Goal: Task Accomplishment & Management: Manage account settings

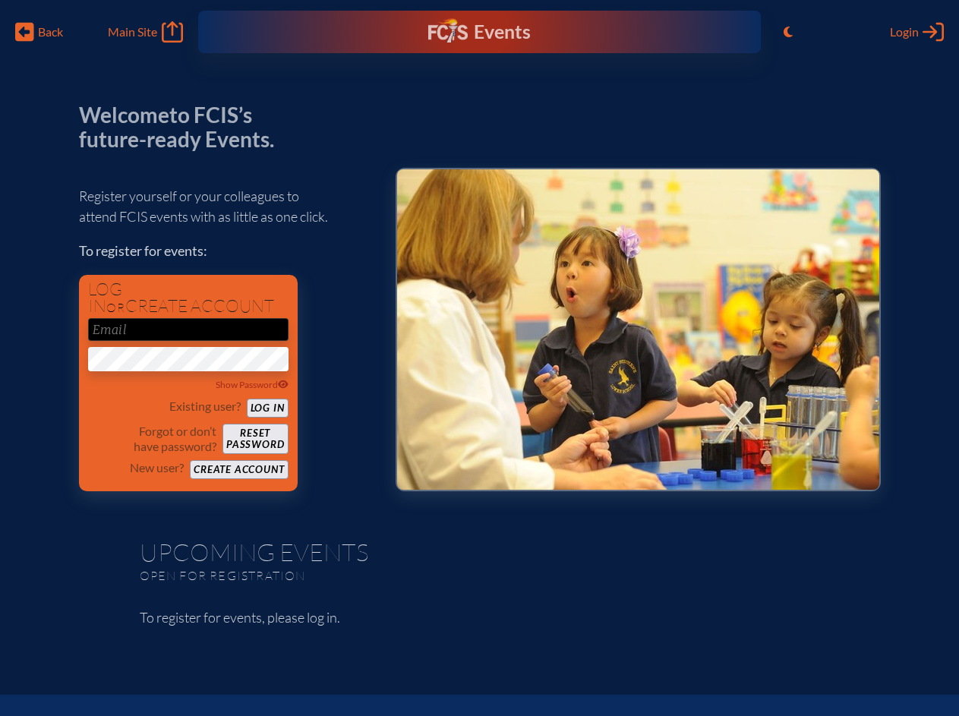
click at [39, 32] on span "Back" at bounding box center [50, 31] width 25 height 15
click at [788, 32] on icon "Toggle to Light Mode" at bounding box center [787, 32] width 9 height 12
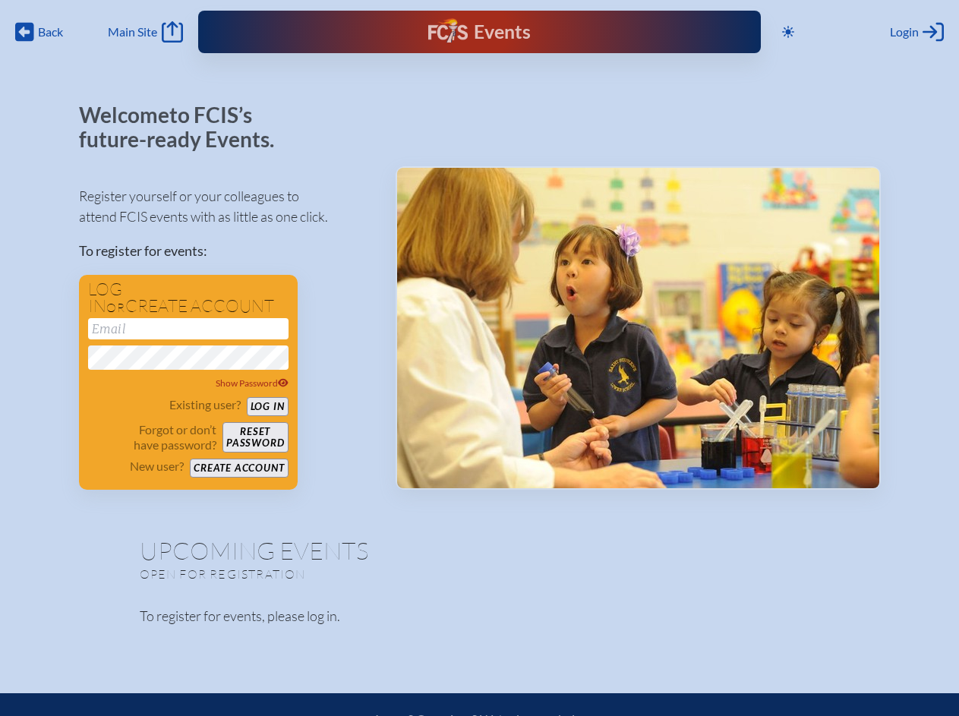
click at [916, 32] on span "Login" at bounding box center [904, 31] width 29 height 15
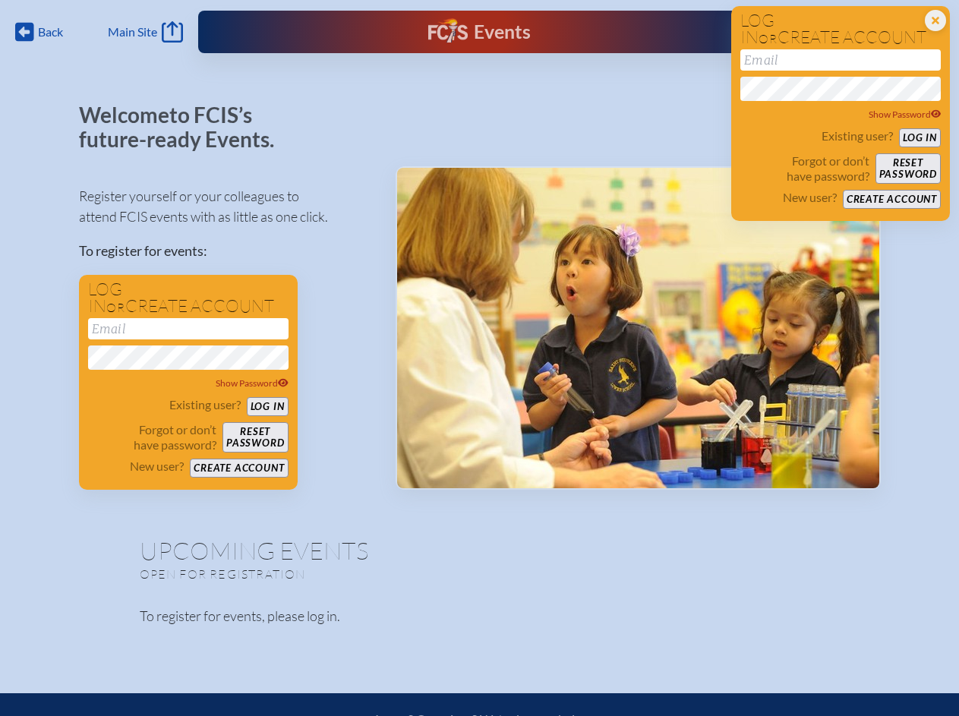
click at [188, 385] on div "Show Password" at bounding box center [188, 383] width 200 height 15
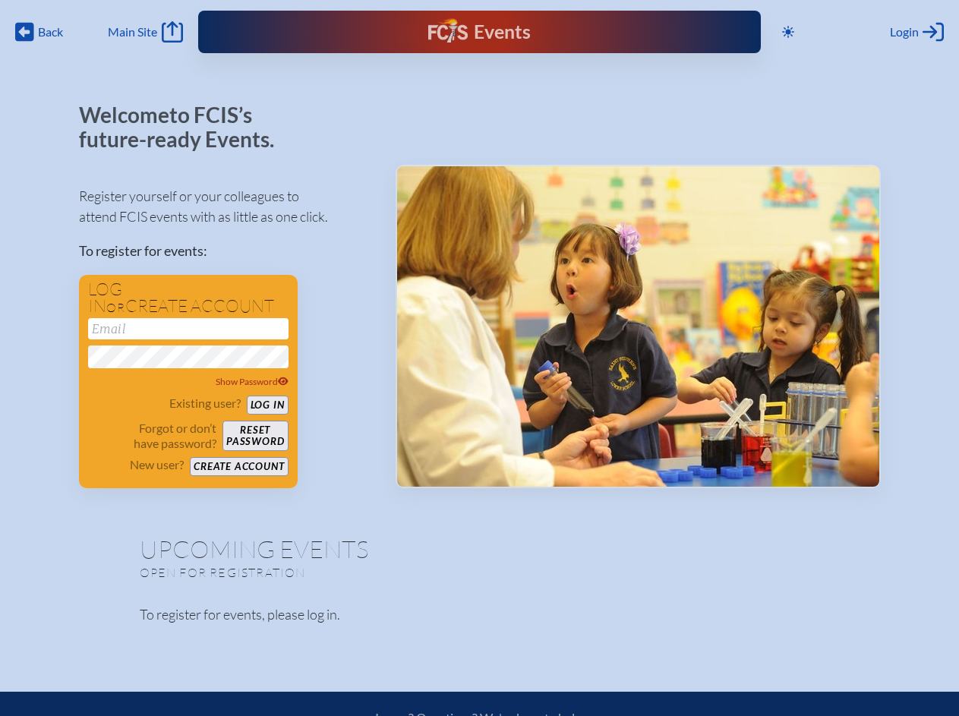
click at [39, 32] on span "Back" at bounding box center [50, 31] width 25 height 15
click at [788, 32] on icon at bounding box center [788, 32] width 12 height 12
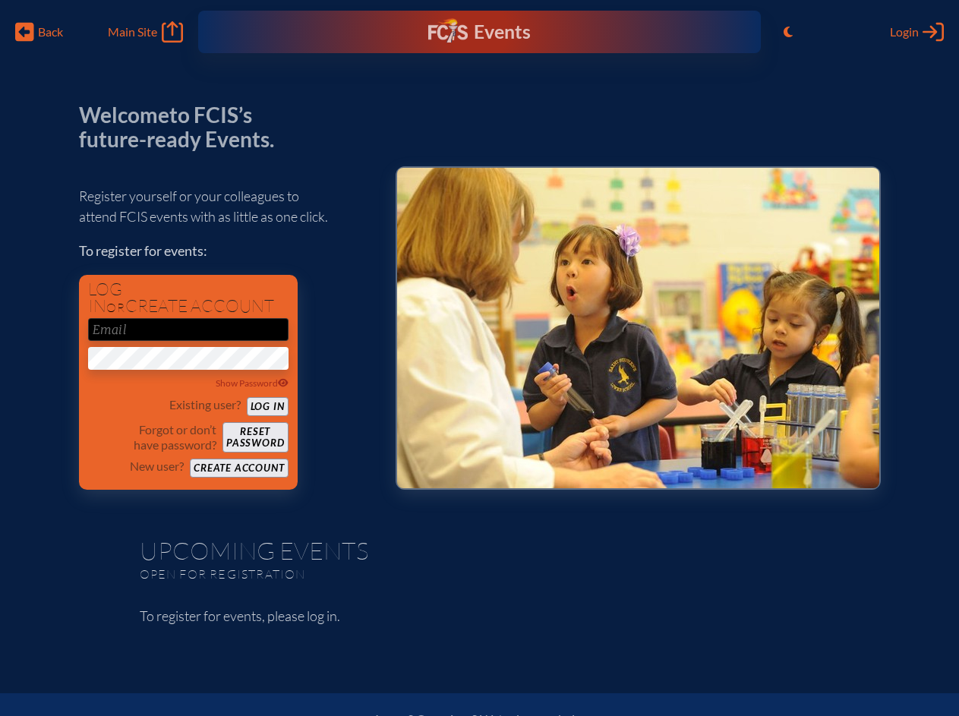
click at [916, 32] on span "Login" at bounding box center [904, 31] width 29 height 15
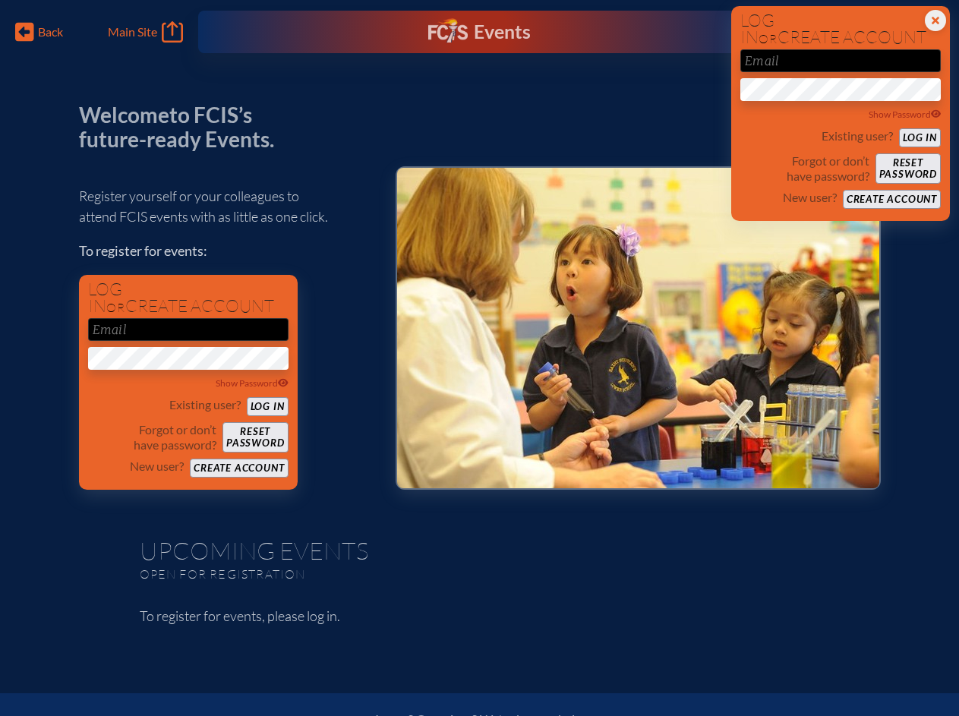
click at [188, 382] on div "Show Password" at bounding box center [188, 383] width 200 height 15
